Goal: Check status: Check status

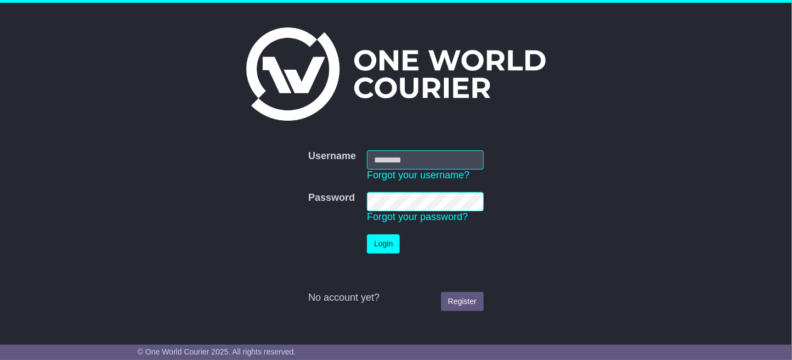
type input "**********"
click at [383, 246] on button "Login" at bounding box center [383, 243] width 33 height 19
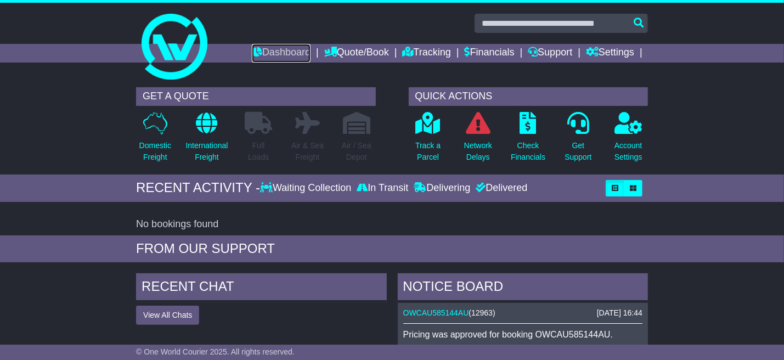
click at [277, 55] on link "Dashboard" at bounding box center [281, 53] width 59 height 19
click at [344, 45] on link "Quote/Book" at bounding box center [356, 53] width 65 height 19
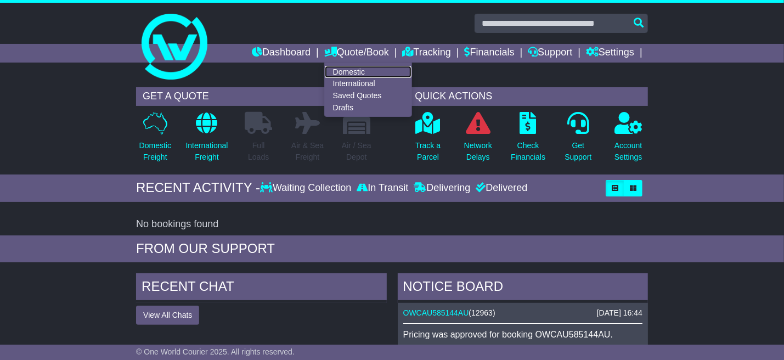
click at [352, 69] on link "Domestic" at bounding box center [368, 72] width 87 height 12
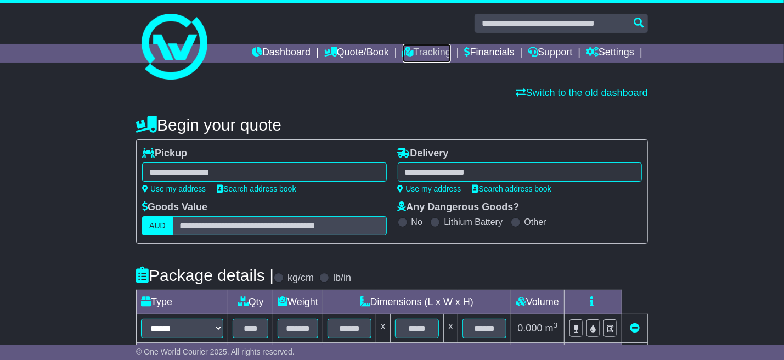
click at [418, 53] on link "Tracking" at bounding box center [426, 53] width 48 height 19
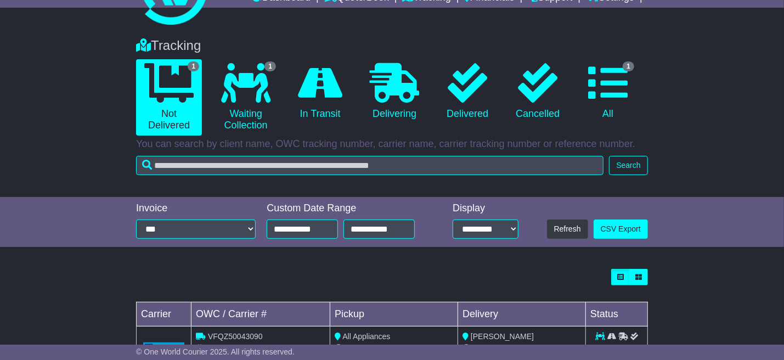
scroll to position [102, 0]
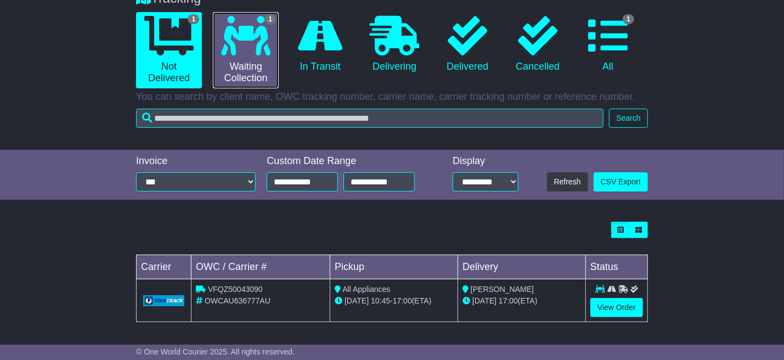
click at [262, 63] on link "1 Waiting Collection" at bounding box center [246, 50] width 66 height 76
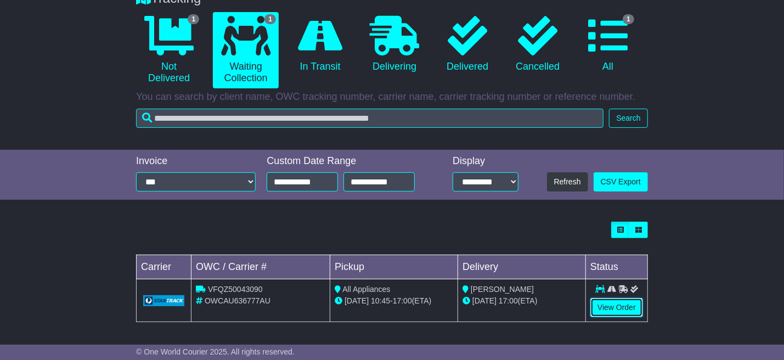
click at [626, 299] on link "View Order" at bounding box center [616, 307] width 53 height 19
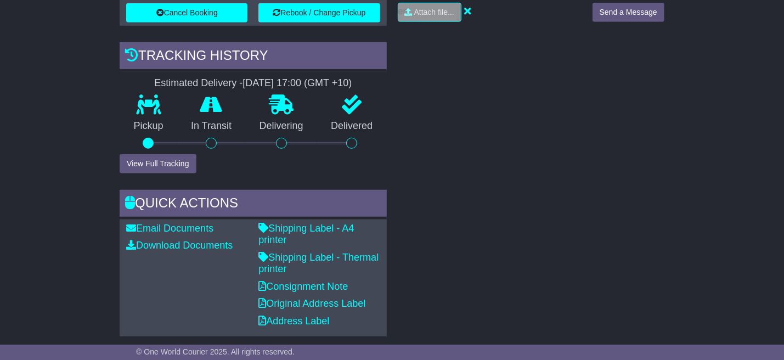
scroll to position [493, 0]
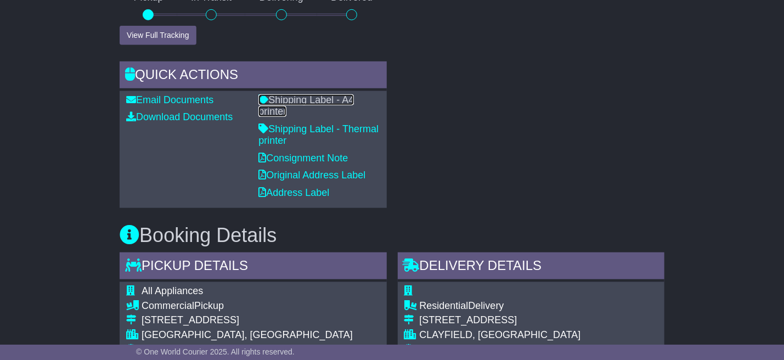
click at [283, 102] on link "Shipping Label - A4 printer" at bounding box center [305, 105] width 95 height 23
click at [287, 135] on p "Shipping Label - Thermal printer" at bounding box center [318, 135] width 121 height 24
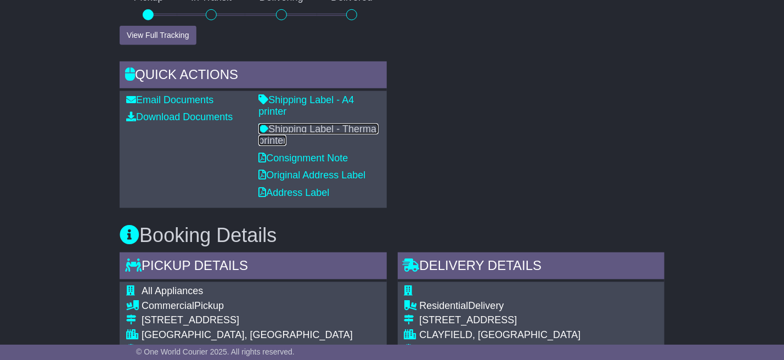
click at [281, 131] on link "Shipping Label - Thermal printer" at bounding box center [318, 134] width 120 height 23
